Goal: Task Accomplishment & Management: Manage account settings

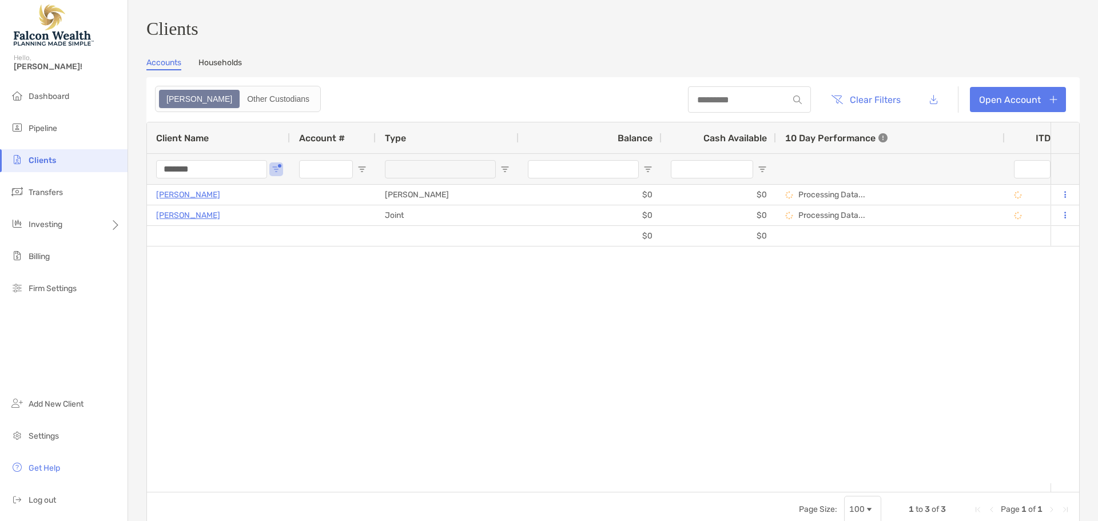
drag, startPoint x: 220, startPoint y: 169, endPoint x: 109, endPoint y: 176, distance: 110.6
click at [114, 173] on div "Clients Hello, [PERSON_NAME]! Dashboard Pipeline Clients Transfers Investing Bi…" at bounding box center [549, 260] width 1098 height 521
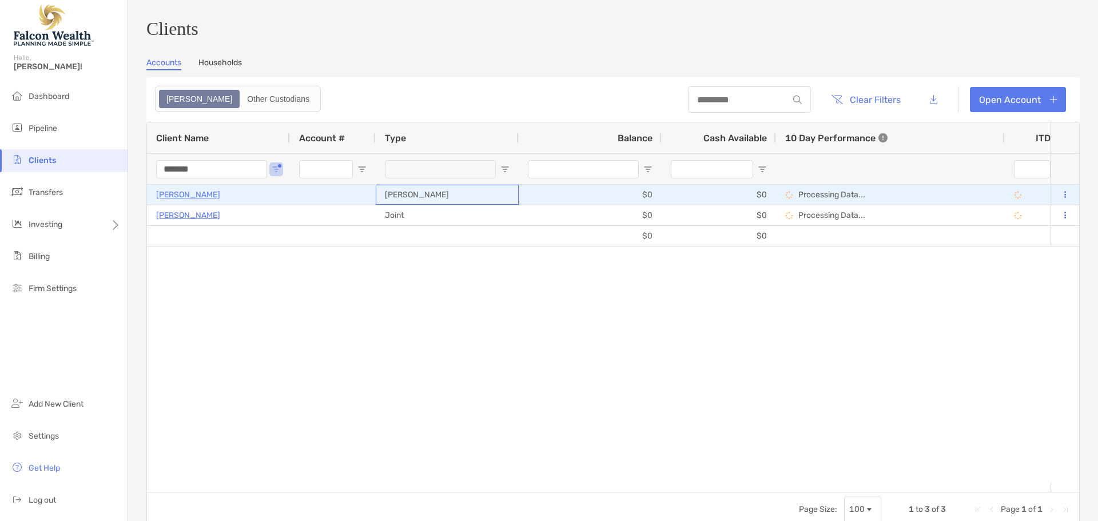
drag, startPoint x: 437, startPoint y: 199, endPoint x: 387, endPoint y: 203, distance: 49.9
click at [387, 203] on div "[PERSON_NAME]" at bounding box center [447, 195] width 143 height 20
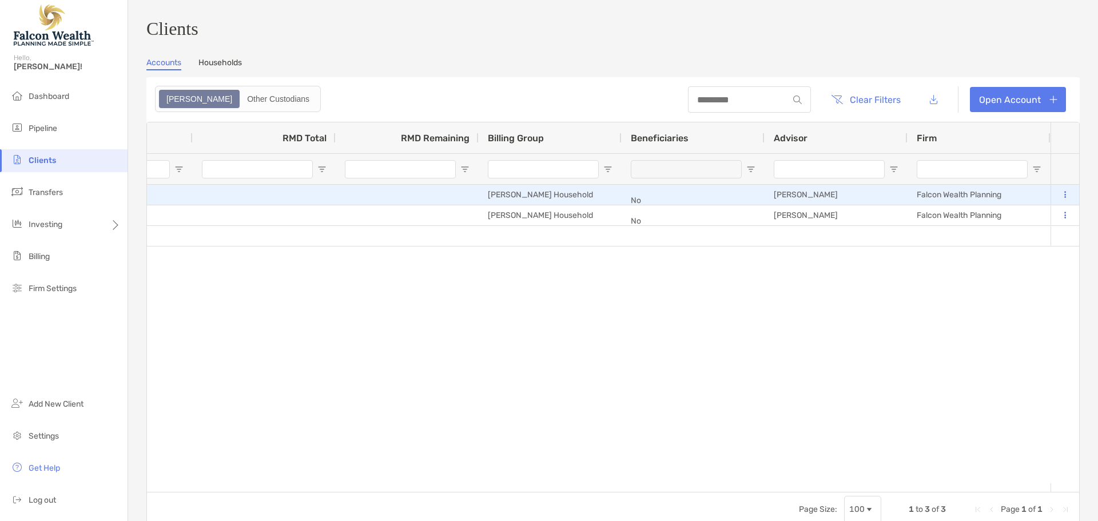
click at [1064, 196] on icon at bounding box center [1065, 194] width 2 height 7
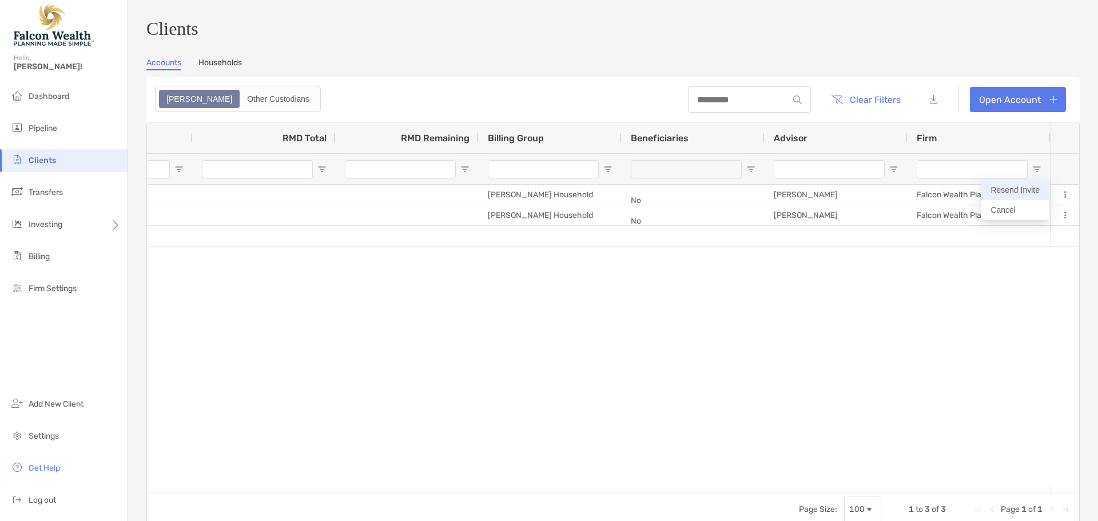
click at [1033, 192] on button "Resend Invite" at bounding box center [1014, 190] width 67 height 20
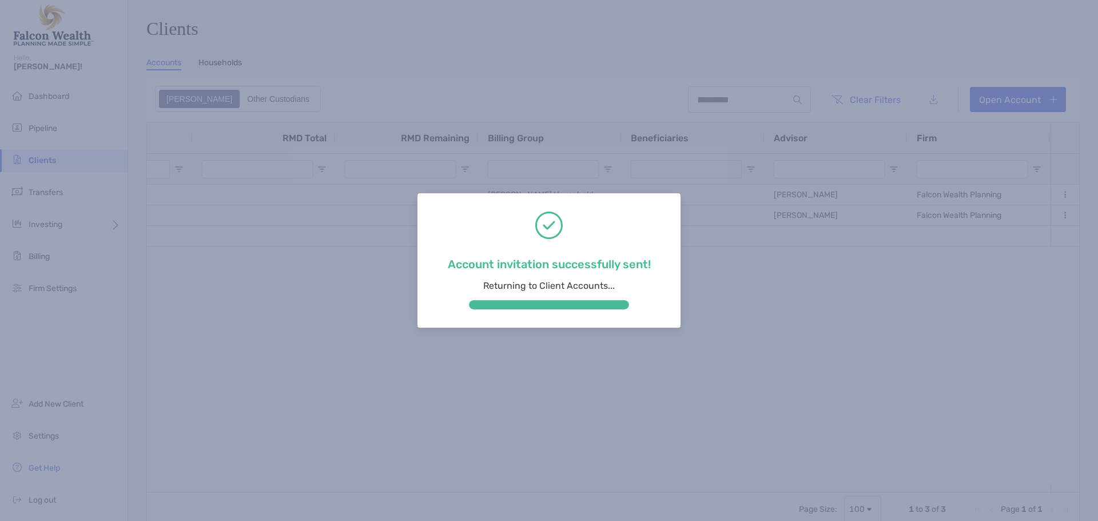
drag, startPoint x: 833, startPoint y: 488, endPoint x: 792, endPoint y: 480, distance: 41.9
click at [831, 489] on div "Account invitation successfully sent! Returning to Client Accounts..." at bounding box center [549, 260] width 1098 height 521
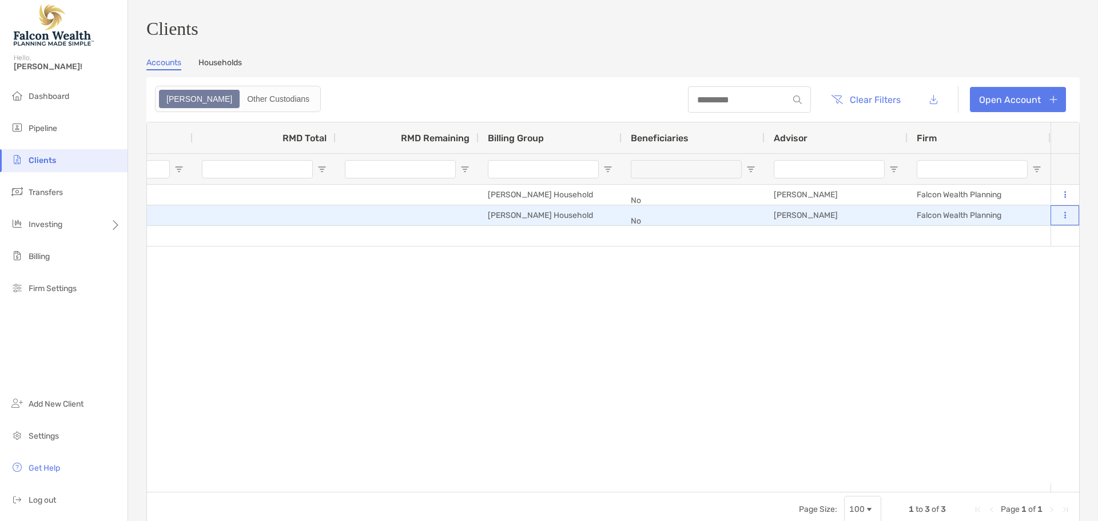
click at [1059, 221] on button at bounding box center [1064, 215] width 10 height 11
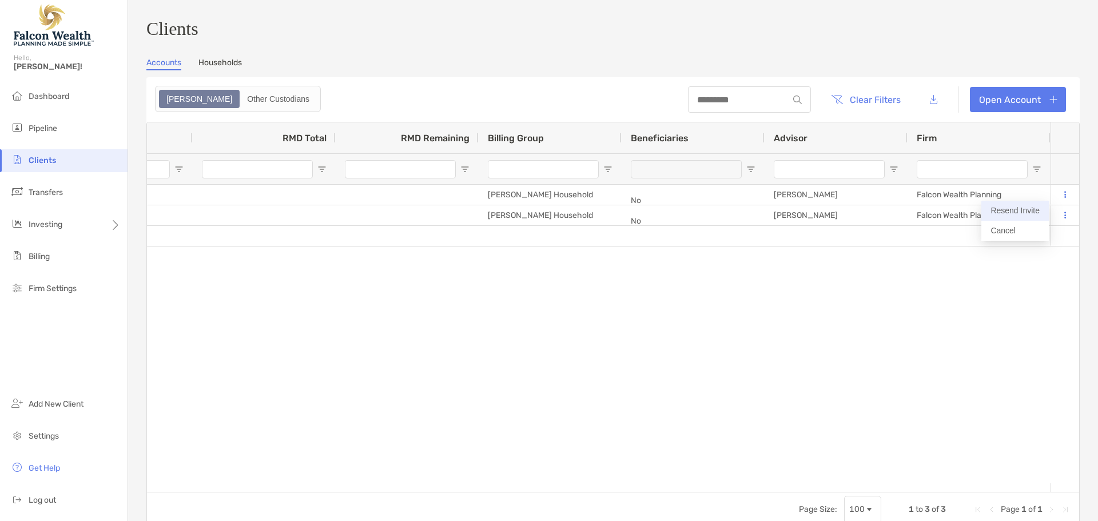
click at [1021, 217] on button "Resend Invite" at bounding box center [1014, 211] width 67 height 20
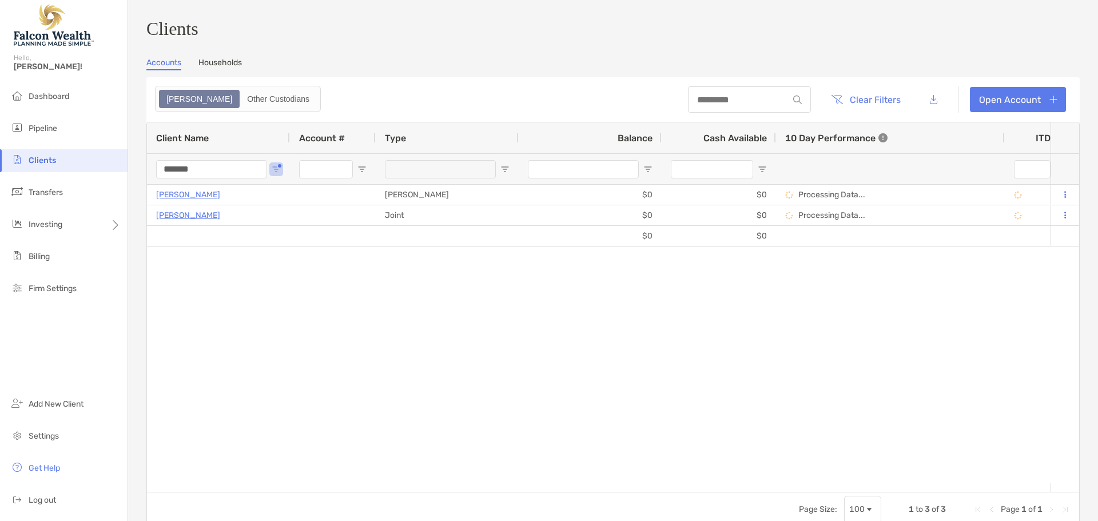
drag, startPoint x: 242, startPoint y: 172, endPoint x: 6, endPoint y: 168, distance: 236.2
click at [5, 169] on div "Clients Hello, [PERSON_NAME]! Dashboard Pipeline Clients Transfers Investing Bi…" at bounding box center [549, 260] width 1098 height 521
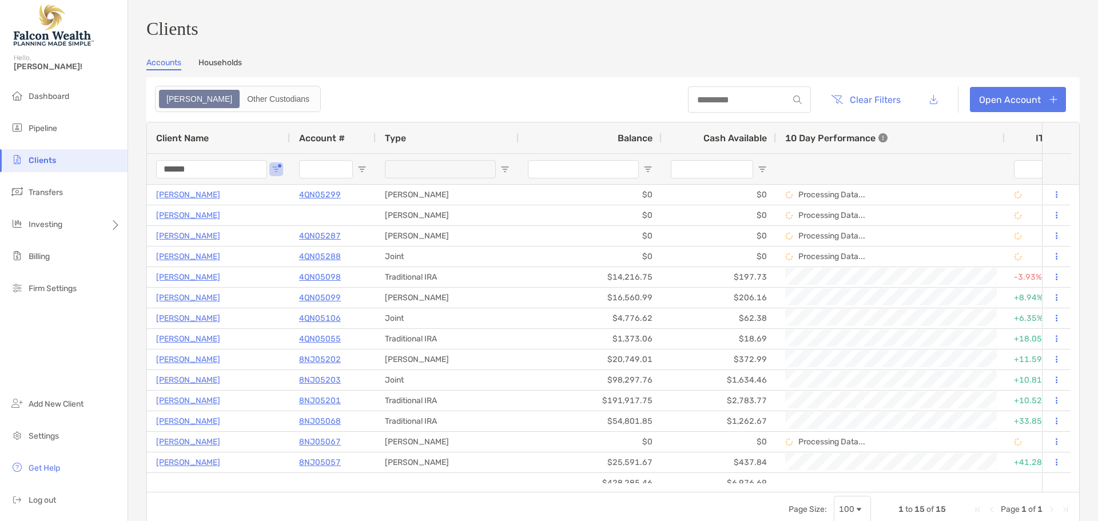
drag, startPoint x: 204, startPoint y: 166, endPoint x: 78, endPoint y: 162, distance: 125.8
click at [81, 162] on div "Clients Hello, [PERSON_NAME]! Dashboard Pipeline Clients Transfers Investing Bi…" at bounding box center [549, 260] width 1098 height 521
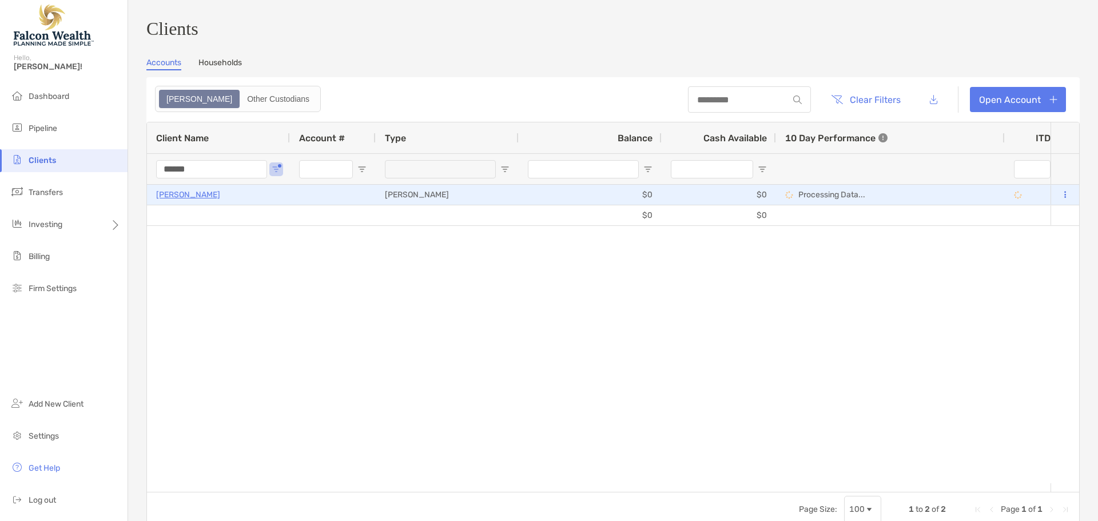
type input "******"
click at [180, 199] on p "[PERSON_NAME]" at bounding box center [188, 195] width 64 height 14
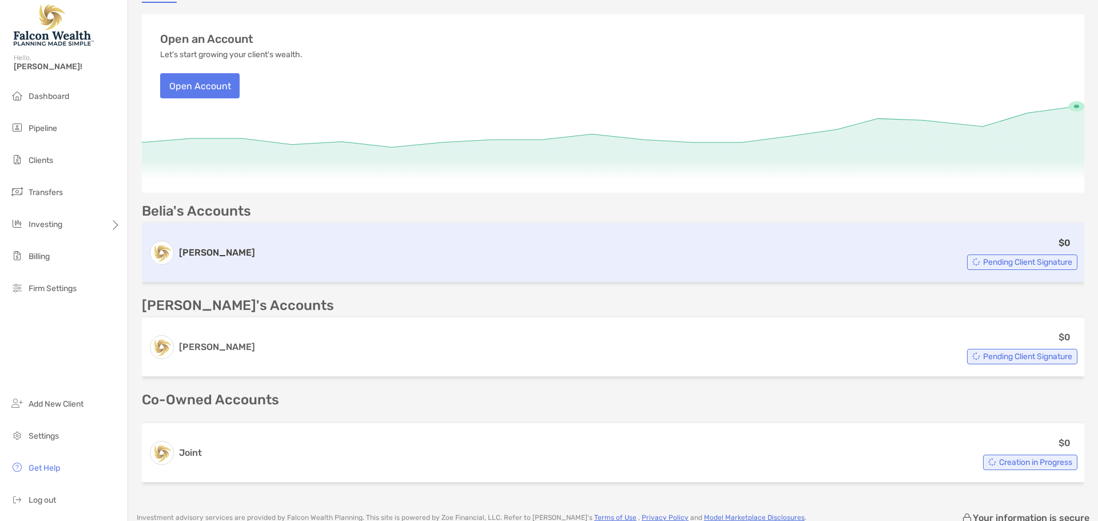
click at [273, 252] on div "$0 Pending Client Signature" at bounding box center [669, 253] width 818 height 34
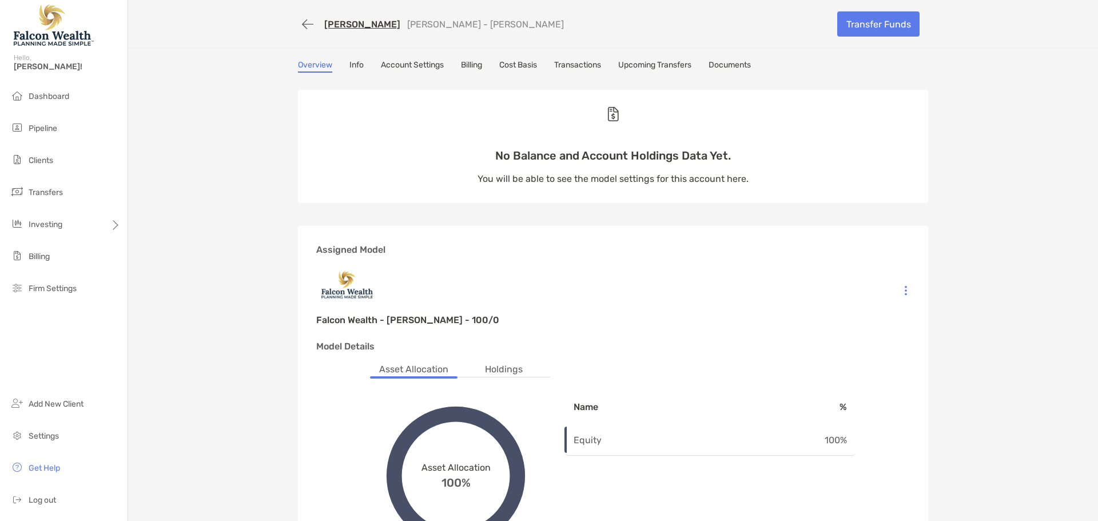
click at [354, 59] on div "[PERSON_NAME] [PERSON_NAME] - [PERSON_NAME] Transfer Funds Overview Info Accoun…" at bounding box center [613, 390] width 970 height 780
click at [353, 63] on link "Info" at bounding box center [356, 66] width 14 height 13
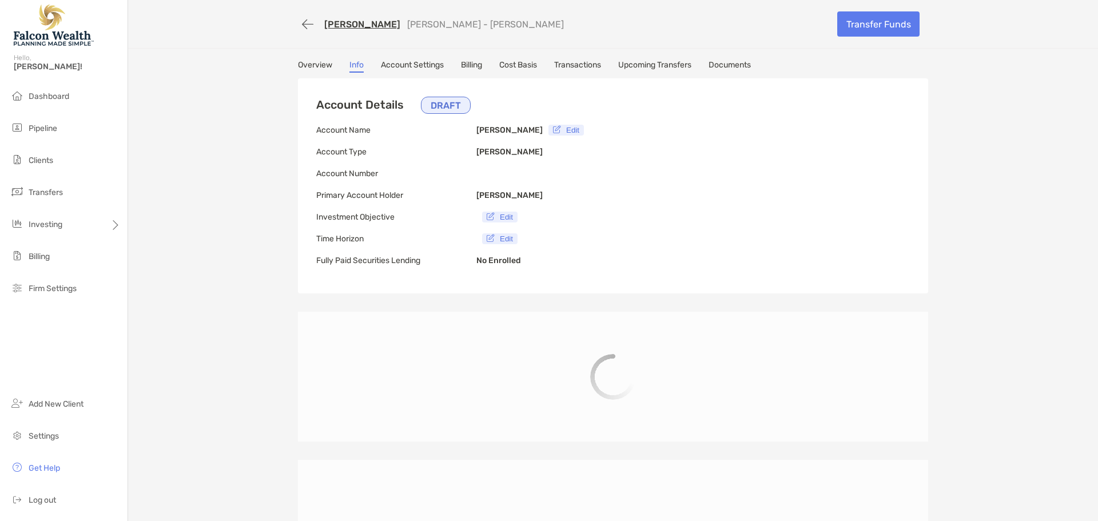
type input "**********"
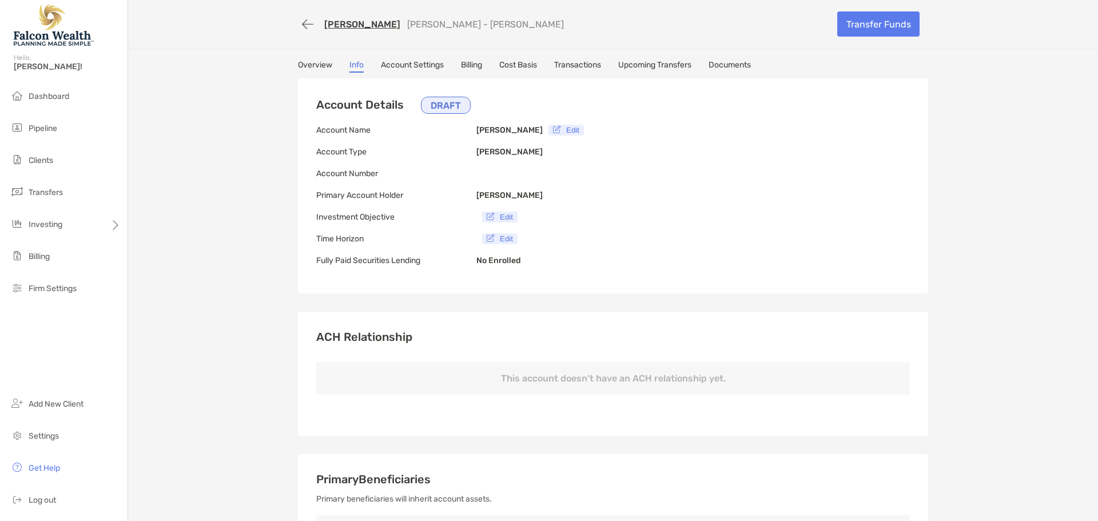
click at [309, 61] on link "Overview" at bounding box center [315, 66] width 34 height 13
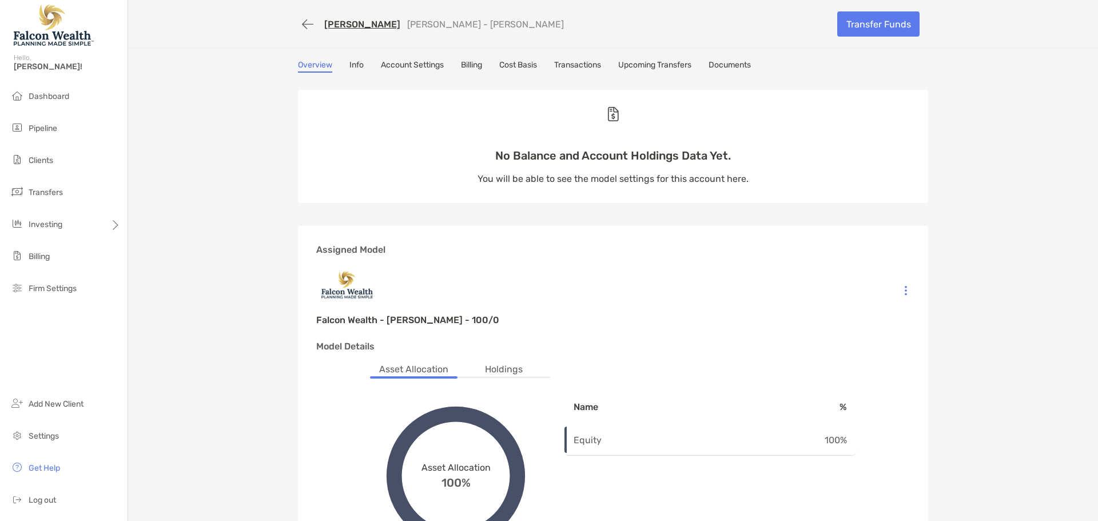
click at [331, 27] on link "[PERSON_NAME]" at bounding box center [362, 24] width 76 height 11
click at [302, 19] on button "button" at bounding box center [307, 24] width 19 height 21
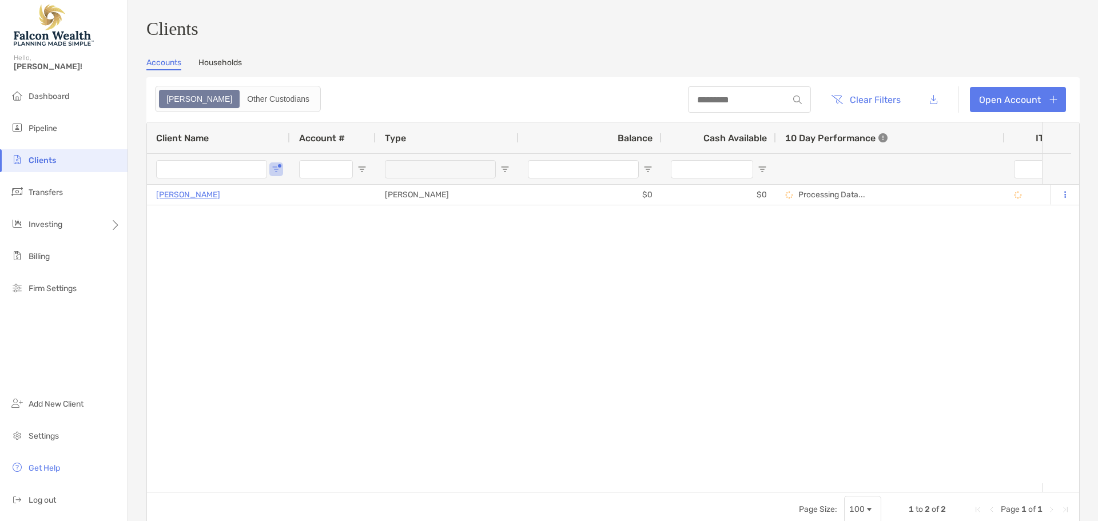
type input "******"
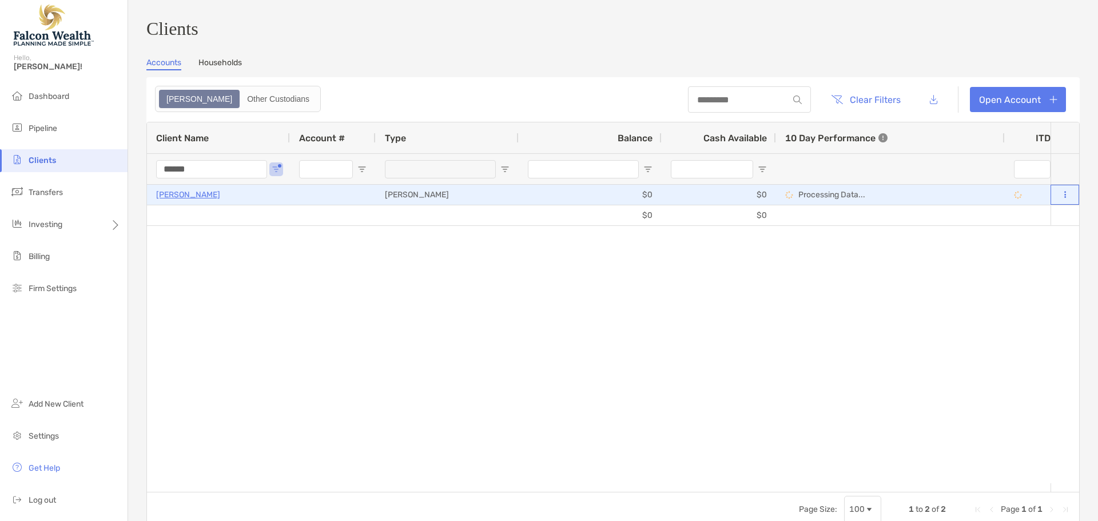
click at [1064, 198] on icon at bounding box center [1065, 194] width 2 height 7
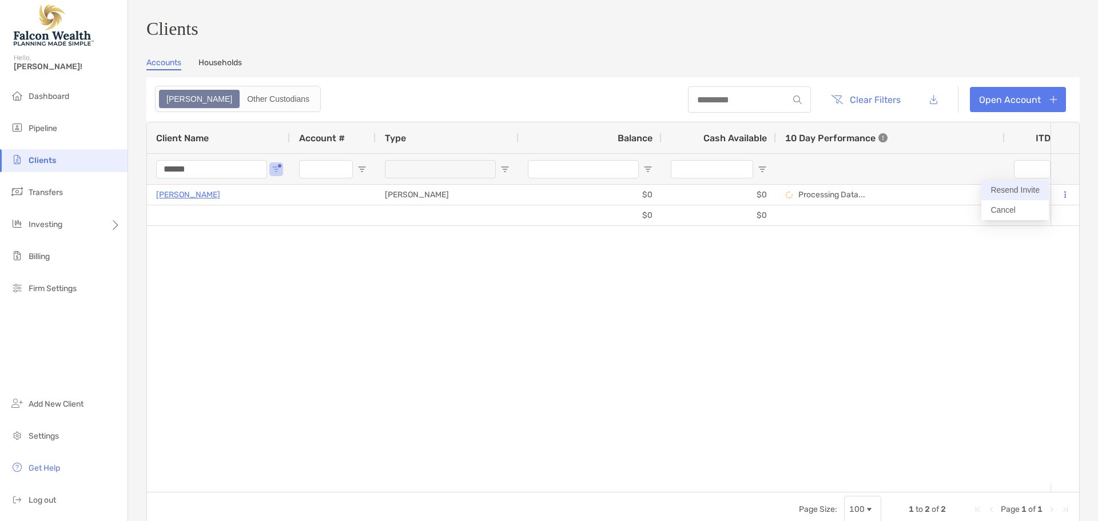
click at [1022, 191] on button "Resend Invite" at bounding box center [1014, 190] width 67 height 20
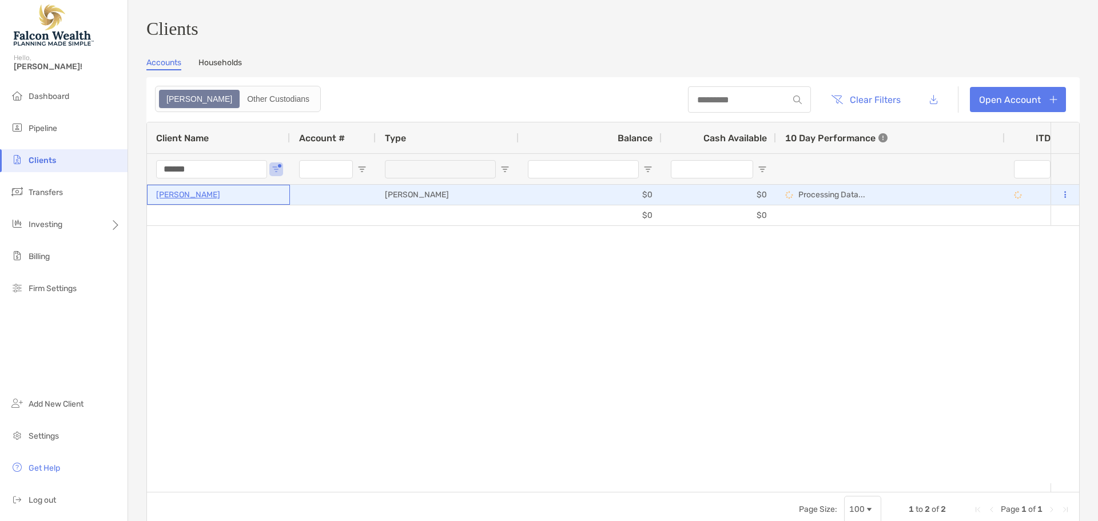
click at [203, 202] on p "[PERSON_NAME]" at bounding box center [188, 195] width 64 height 14
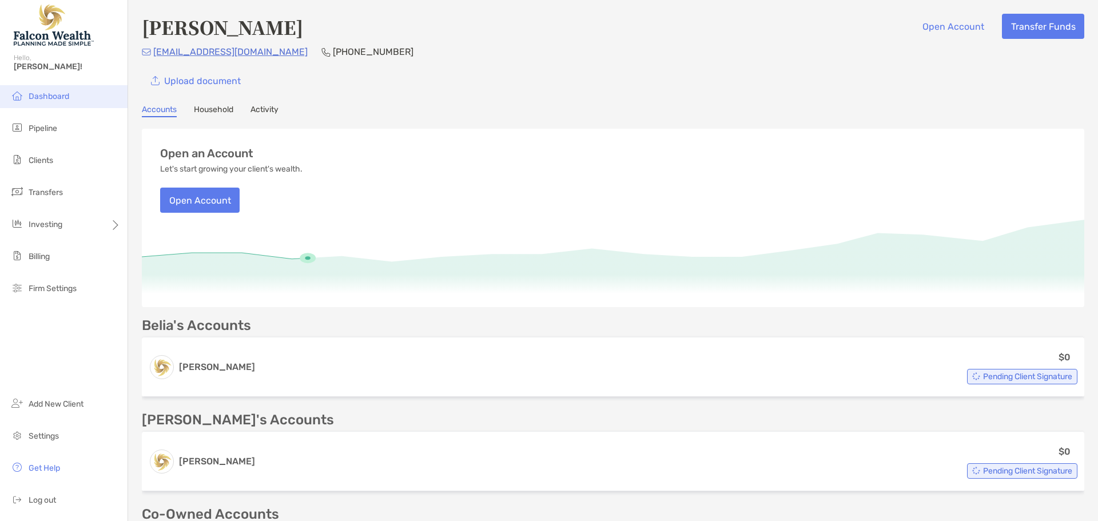
click at [61, 102] on li "Dashboard" at bounding box center [63, 96] width 127 height 23
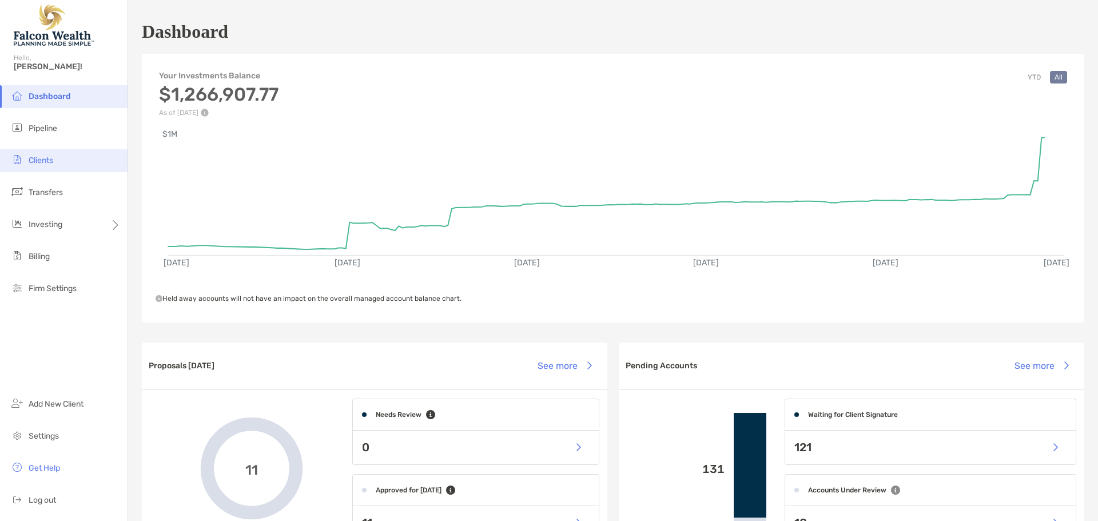
click at [47, 158] on span "Clients" at bounding box center [41, 161] width 25 height 10
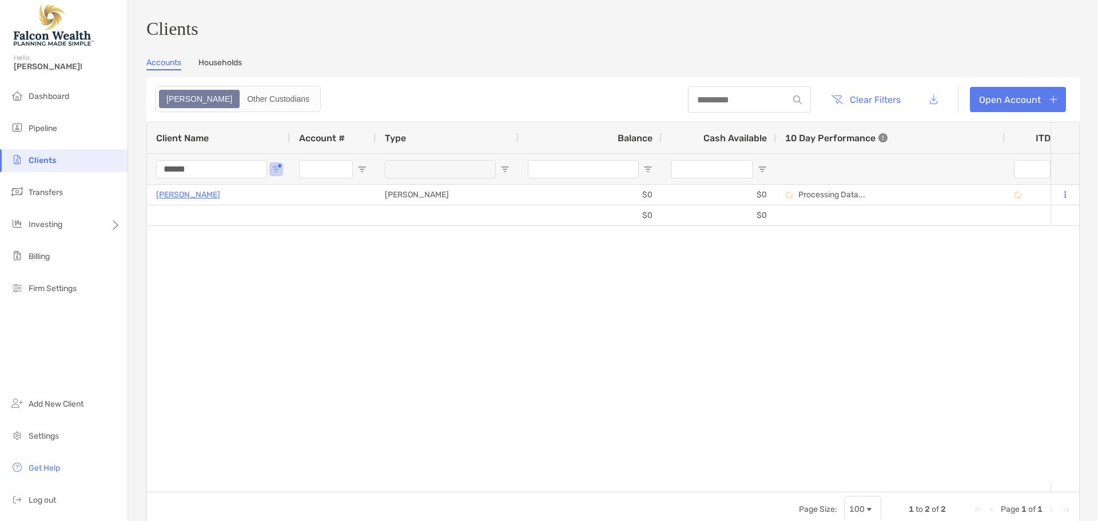
drag, startPoint x: 212, startPoint y: 173, endPoint x: 103, endPoint y: 174, distance: 108.6
click at [101, 179] on div "Clients Hello, [PERSON_NAME]! Dashboard Pipeline Clients Transfers Investing Bi…" at bounding box center [549, 260] width 1098 height 521
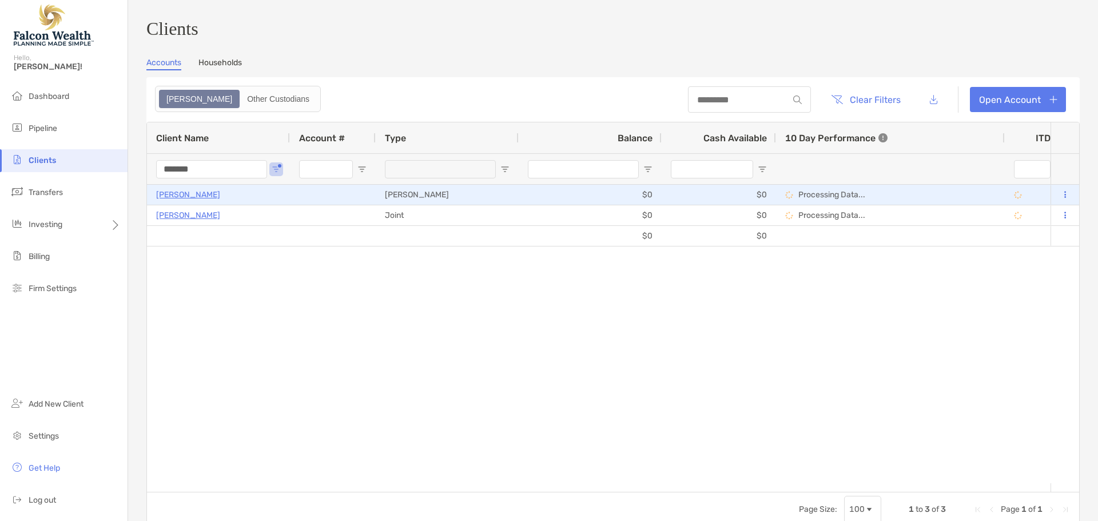
type input "*******"
click at [187, 200] on p "[PERSON_NAME]" at bounding box center [188, 195] width 64 height 14
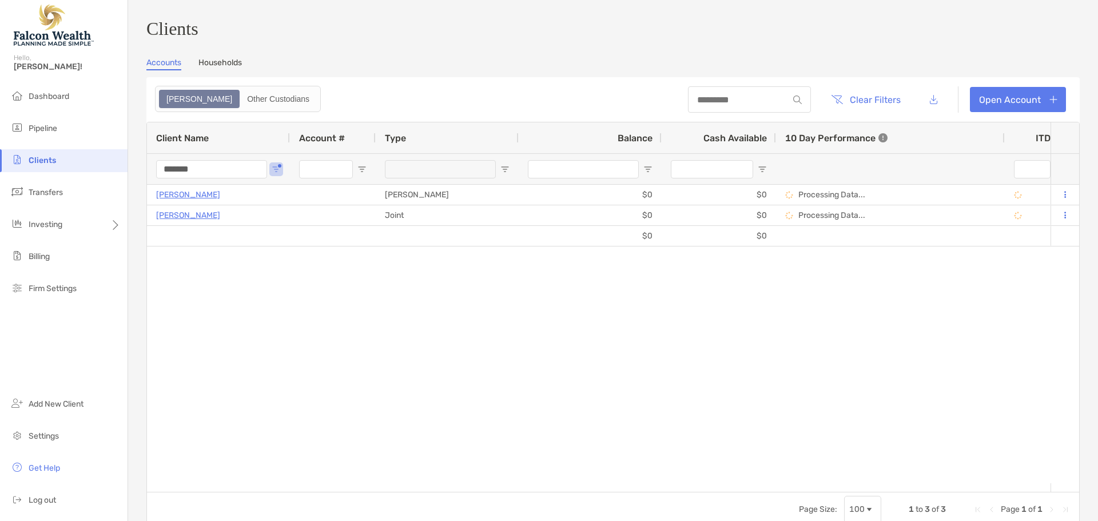
drag, startPoint x: 208, startPoint y: 177, endPoint x: 125, endPoint y: 176, distance: 82.9
click at [126, 176] on div "Clients Hello, [PERSON_NAME]! Dashboard Pipeline Clients Transfers Investing Bi…" at bounding box center [549, 260] width 1098 height 521
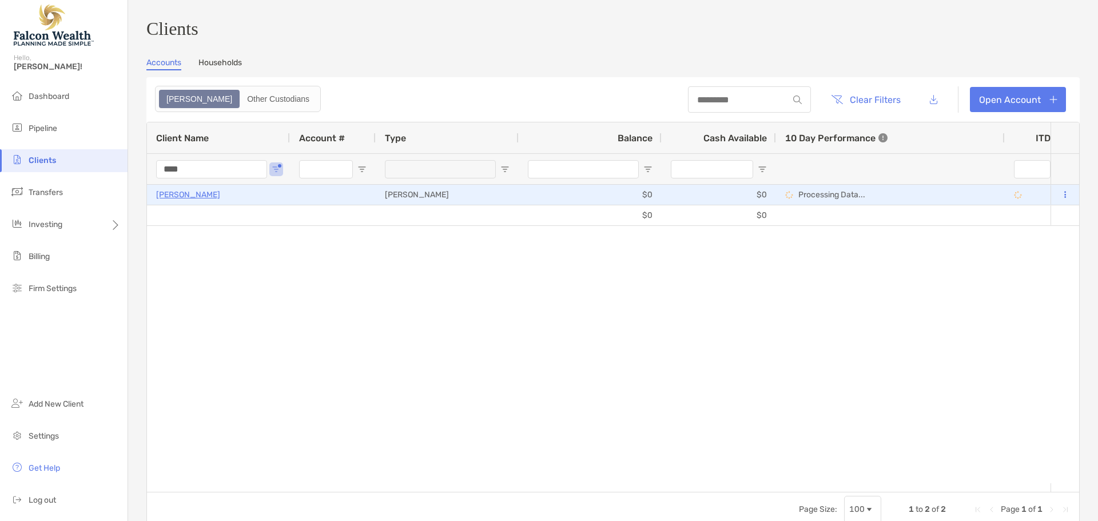
type input "****"
click at [201, 199] on p "[PERSON_NAME]" at bounding box center [188, 195] width 64 height 14
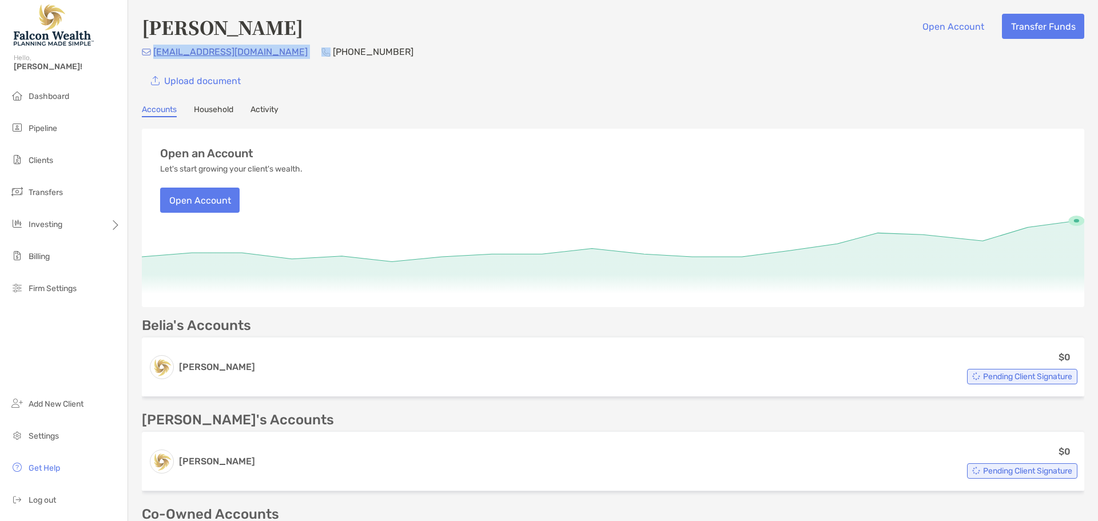
drag, startPoint x: 253, startPoint y: 51, endPoint x: 153, endPoint y: 50, distance: 100.6
click at [153, 50] on div "[EMAIL_ADDRESS][DOMAIN_NAME] [PHONE_NUMBER]" at bounding box center [613, 52] width 942 height 14
